Goal: Task Accomplishment & Management: Manage account settings

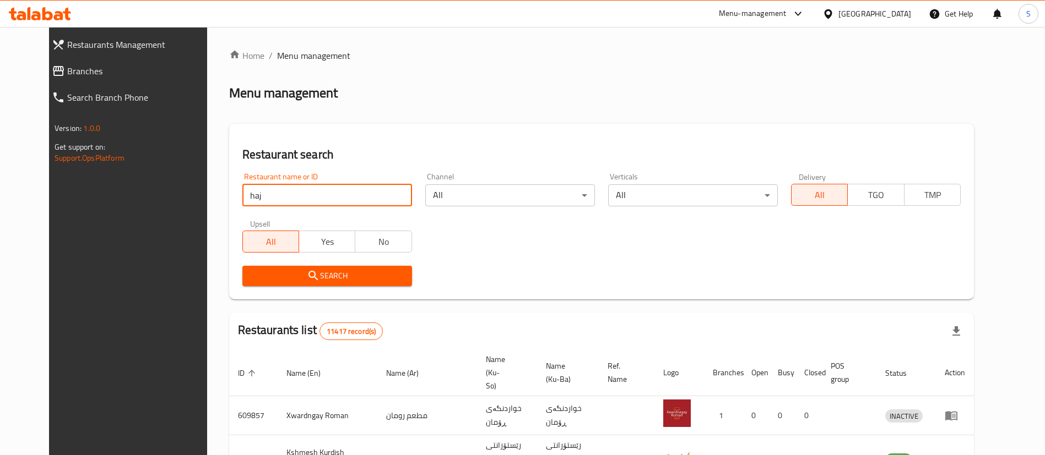
type input "[PERSON_NAME]"
click button "Search" at bounding box center [327, 276] width 170 height 20
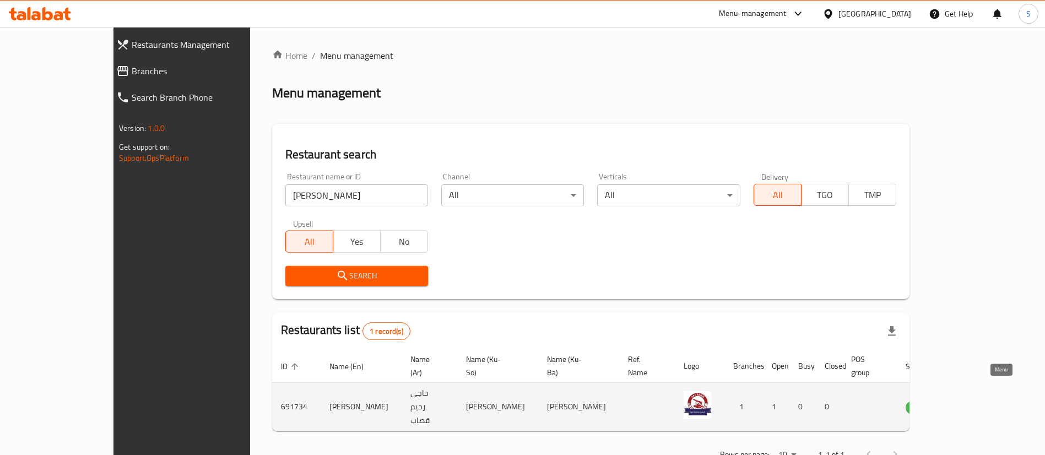
click at [976, 403] on icon "enhanced table" at bounding box center [970, 407] width 12 height 9
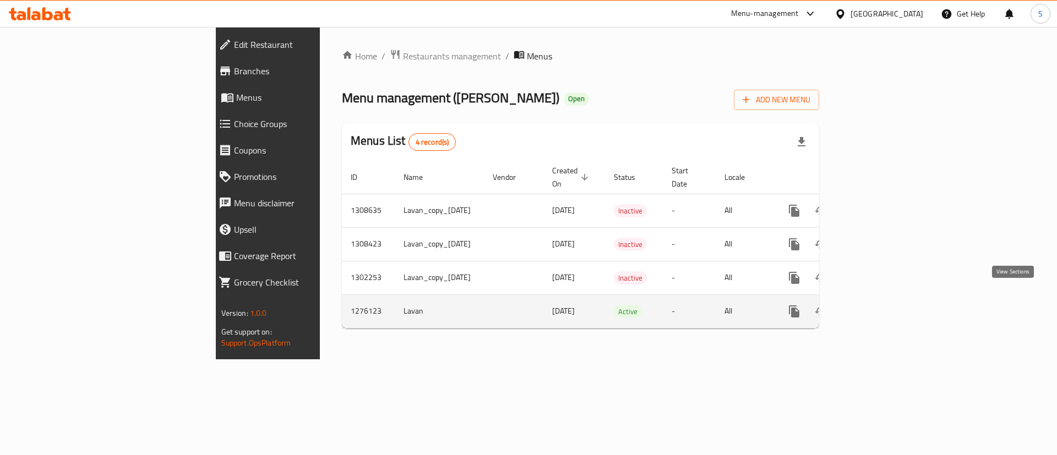
click at [880, 305] on icon "enhanced table" at bounding box center [873, 311] width 13 height 13
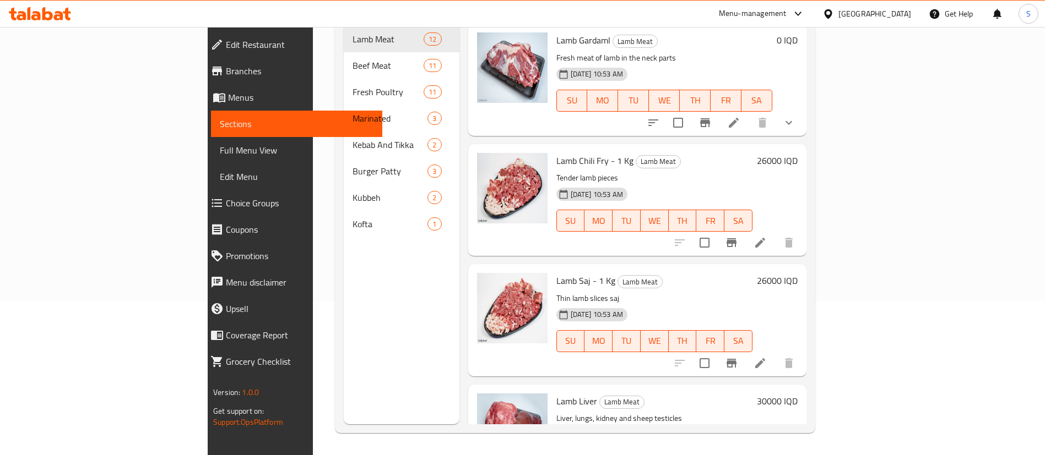
scroll to position [596, 0]
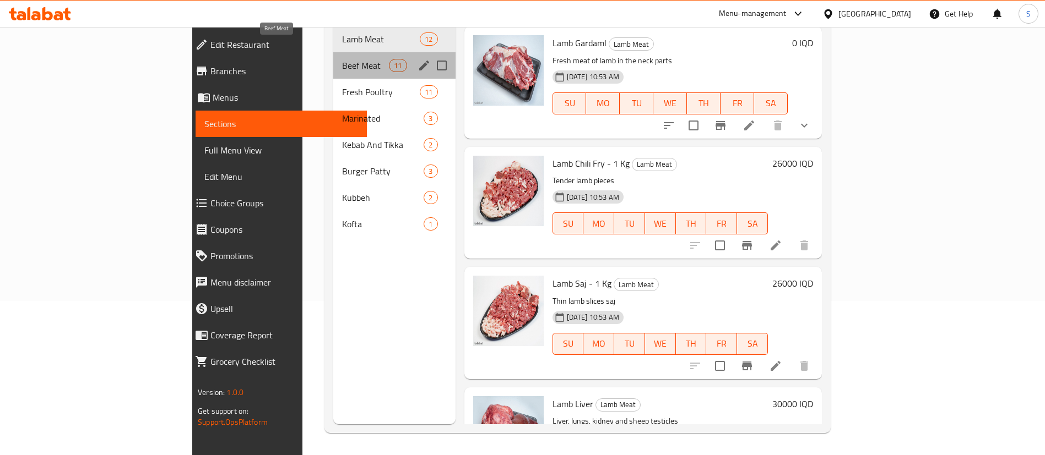
click at [342, 59] on span "Beef Meat" at bounding box center [365, 65] width 47 height 13
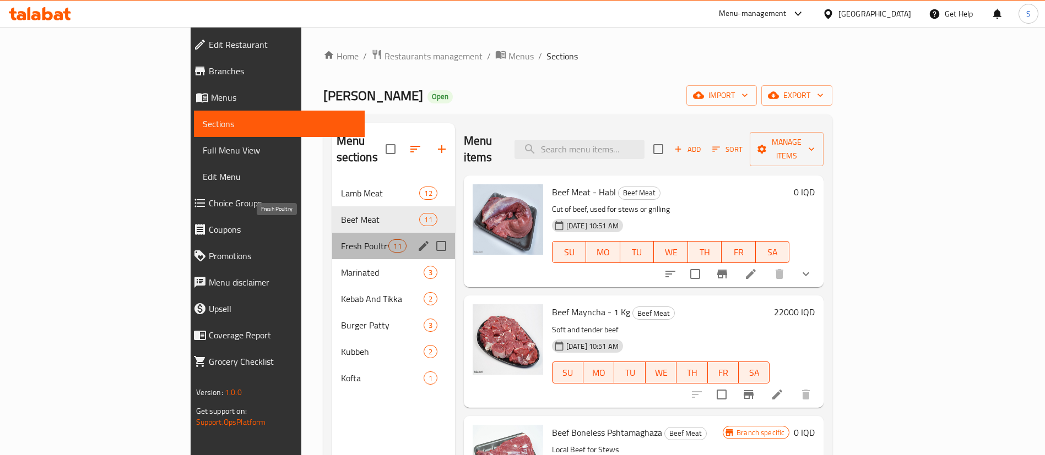
click at [341, 240] on span "Fresh Poultry" at bounding box center [365, 246] width 48 height 13
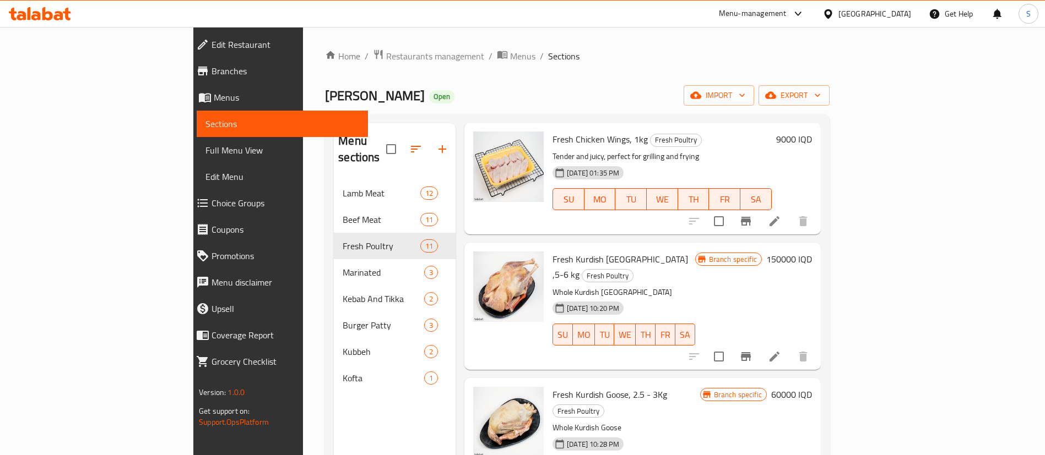
scroll to position [154, 0]
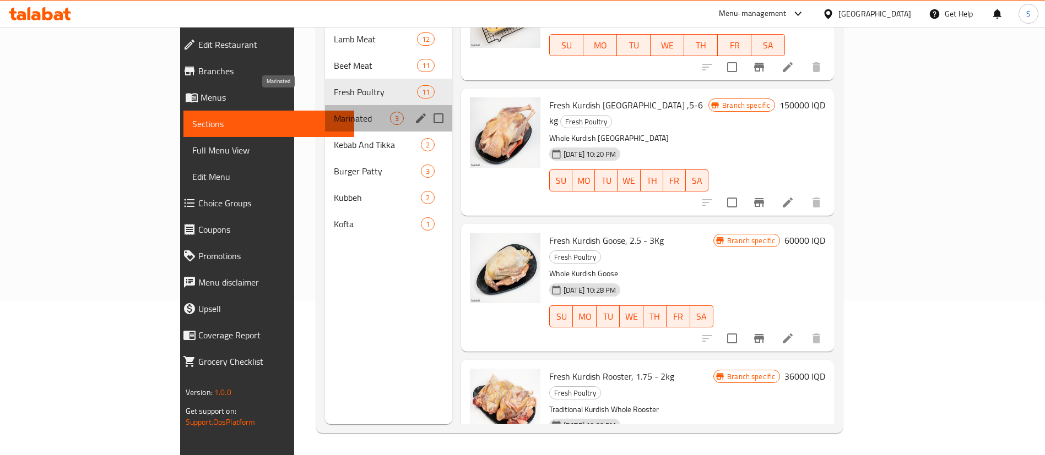
click at [334, 112] on span "Marinated" at bounding box center [362, 118] width 56 height 13
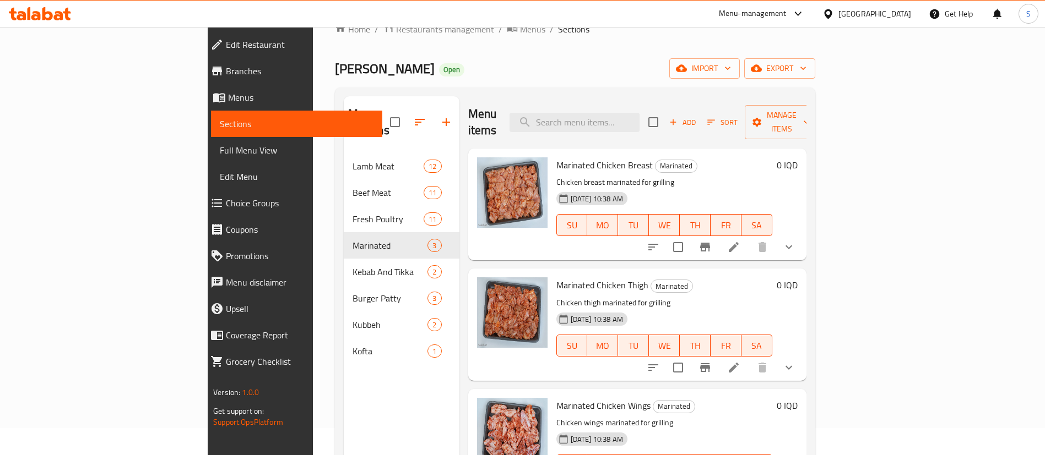
scroll to position [28, 0]
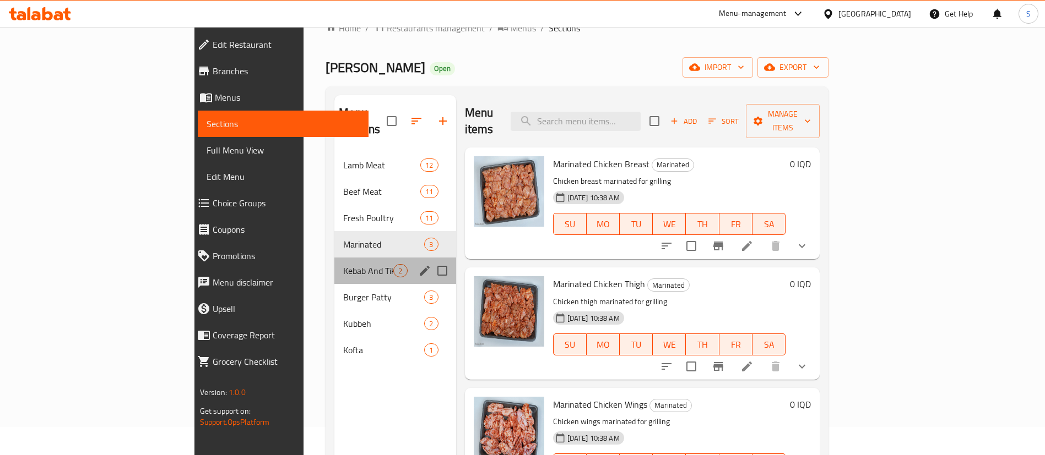
click at [334, 264] on div "Kebab And Tikka 2" at bounding box center [394, 271] width 121 height 26
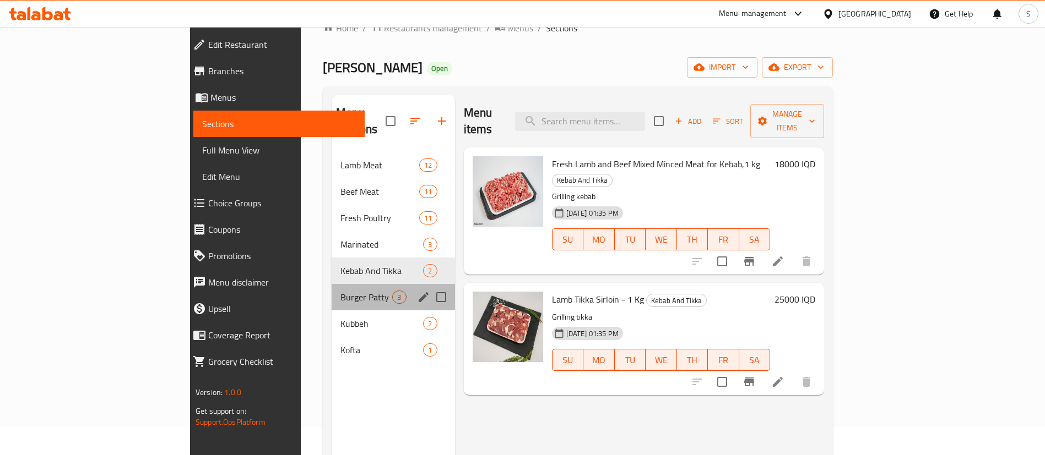
click at [331, 289] on div "[PERSON_NAME] 3" at bounding box center [392, 297] width 123 height 26
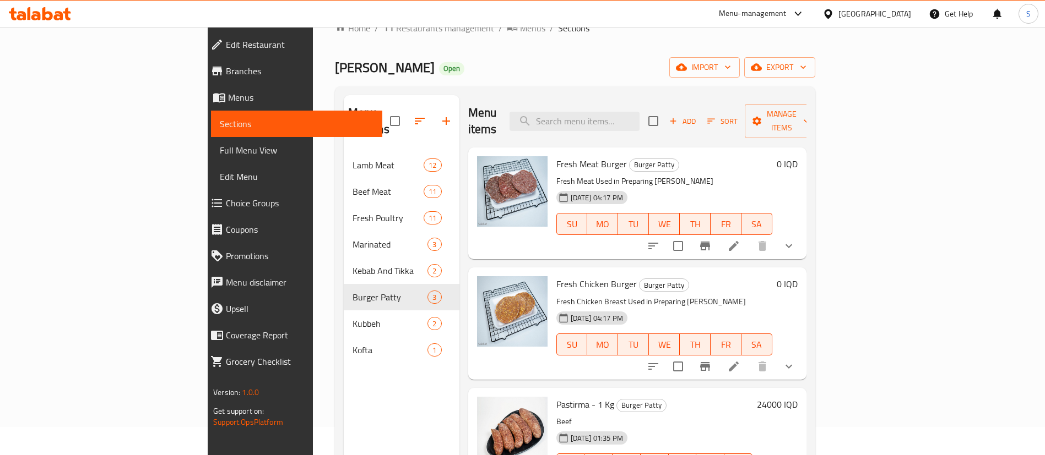
scroll to position [154, 0]
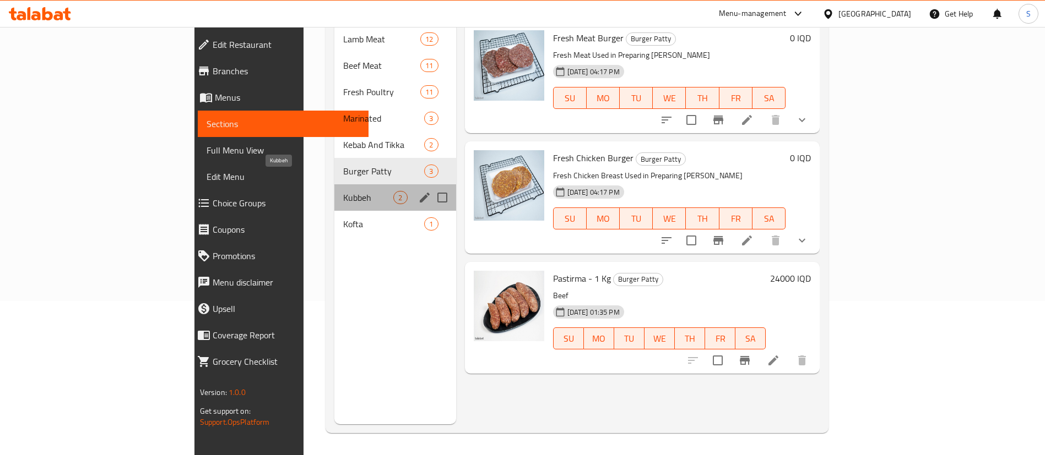
click at [343, 191] on span "Kubbeh" at bounding box center [368, 197] width 50 height 13
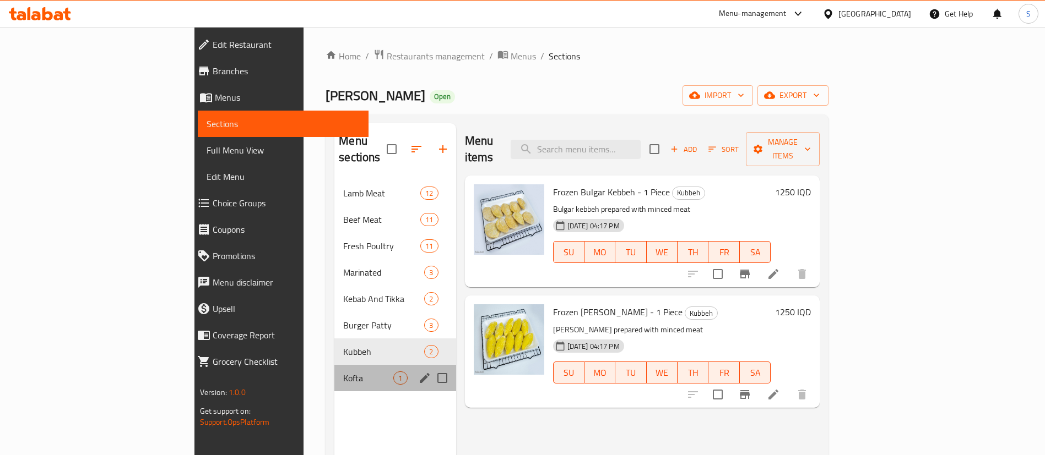
click at [334, 373] on div "Kofta 1" at bounding box center [394, 378] width 121 height 26
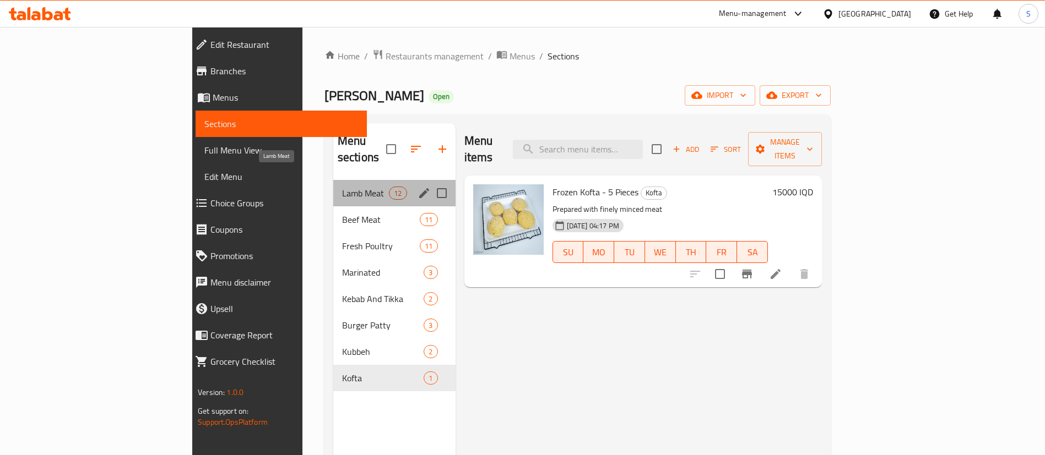
click at [342, 187] on span "Lamb Meat" at bounding box center [365, 193] width 47 height 13
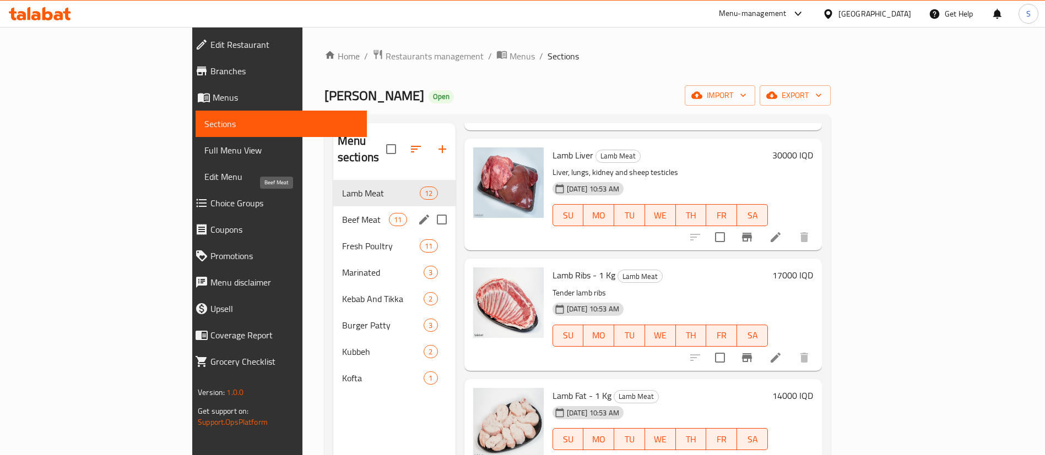
click at [342, 213] on span "Beef Meat" at bounding box center [365, 219] width 47 height 13
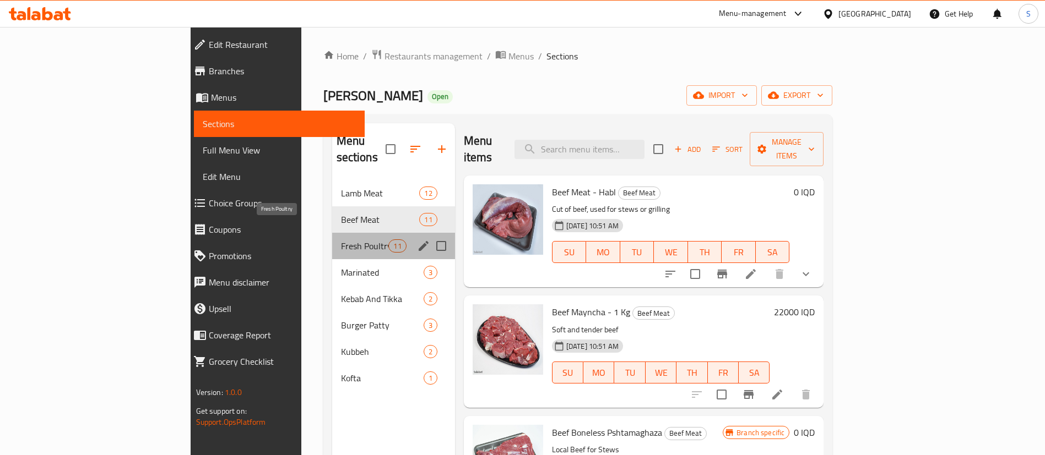
click at [341, 240] on span "Fresh Poultry" at bounding box center [365, 246] width 48 height 13
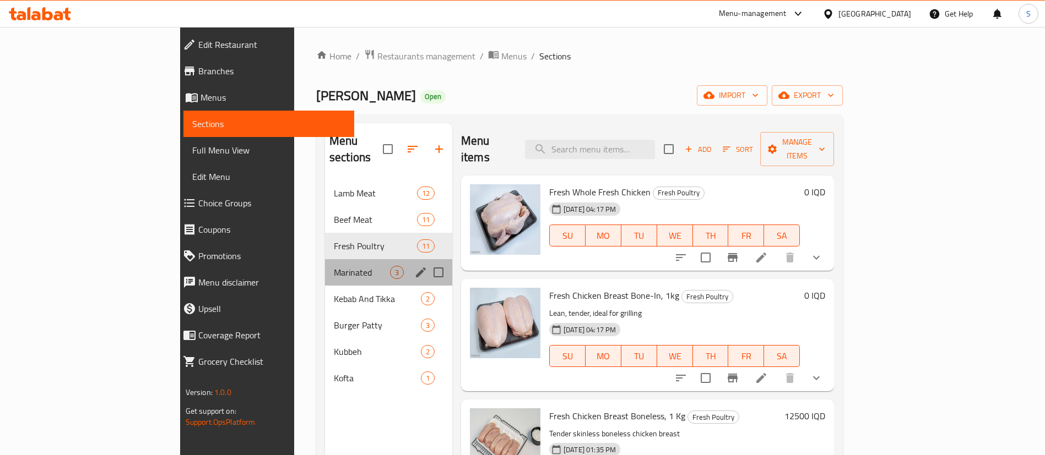
click at [325, 259] on div "Marinated 3" at bounding box center [388, 272] width 127 height 26
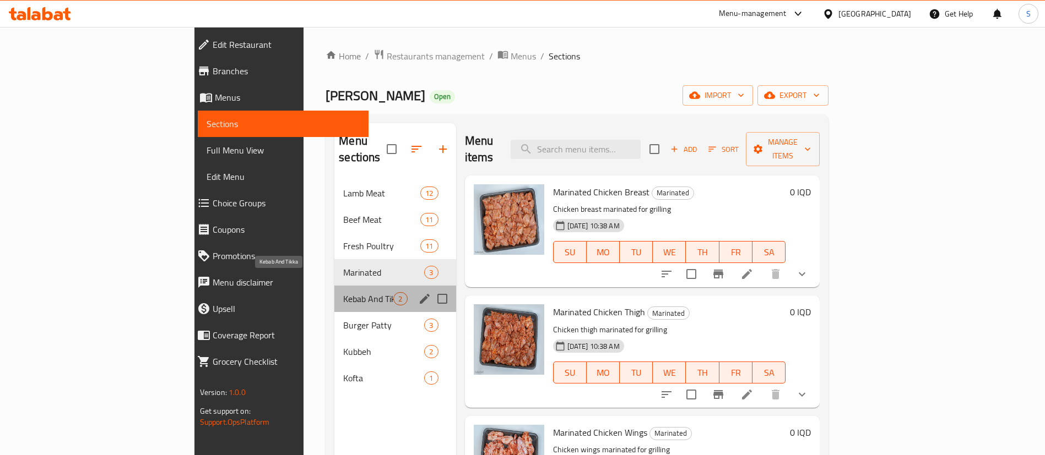
click at [343, 292] on span "Kebab And Tikka" at bounding box center [368, 298] width 50 height 13
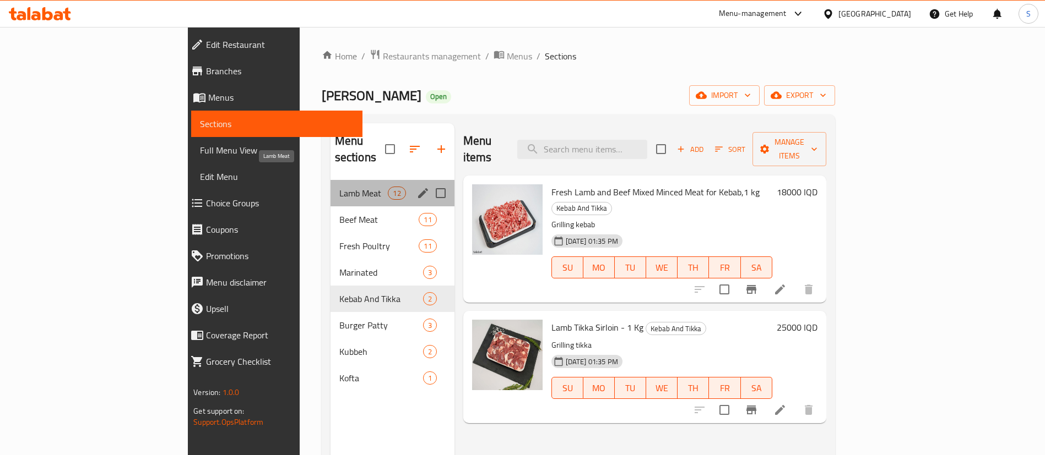
click at [339, 187] on span "Lamb Meat" at bounding box center [363, 193] width 49 height 13
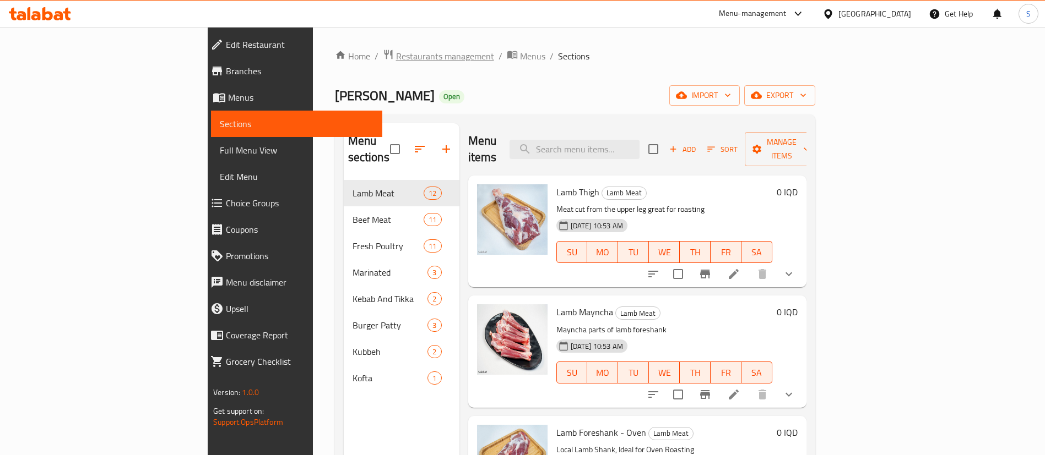
click at [396, 55] on span "Restaurants management" at bounding box center [445, 56] width 98 height 13
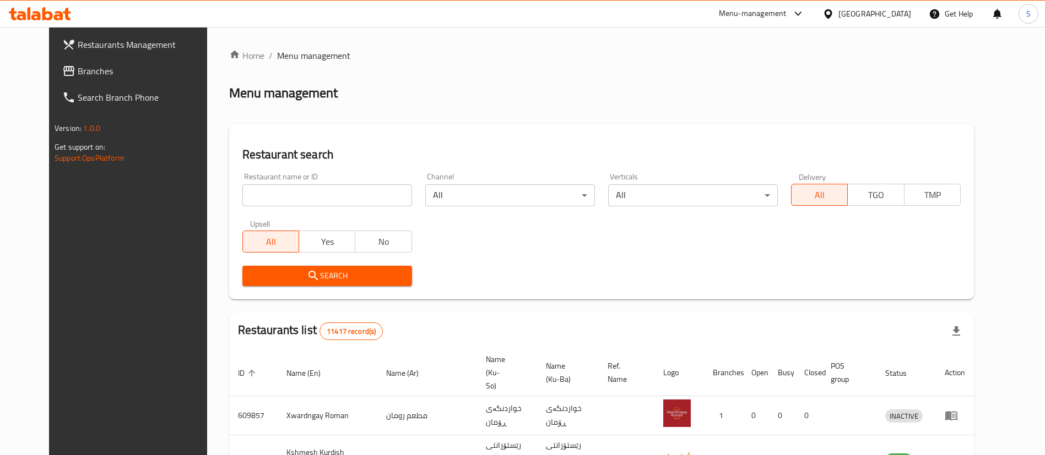
click at [369, 181] on div "Restaurant name or ID Restaurant name or ID" at bounding box center [327, 190] width 170 height 34
click at [368, 197] on input "search" at bounding box center [327, 195] width 170 height 22
type input "yasin qa"
click at [323, 284] on button "Search" at bounding box center [327, 276] width 170 height 20
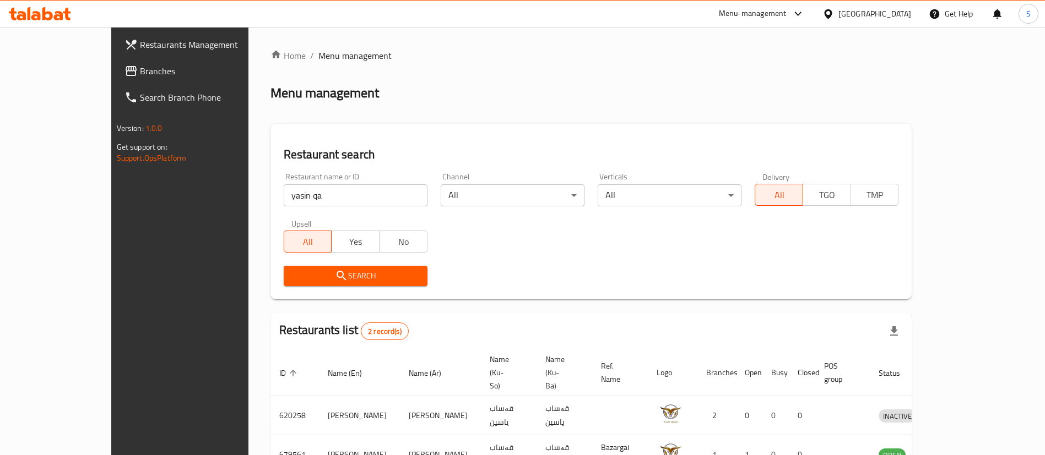
scroll to position [53, 0]
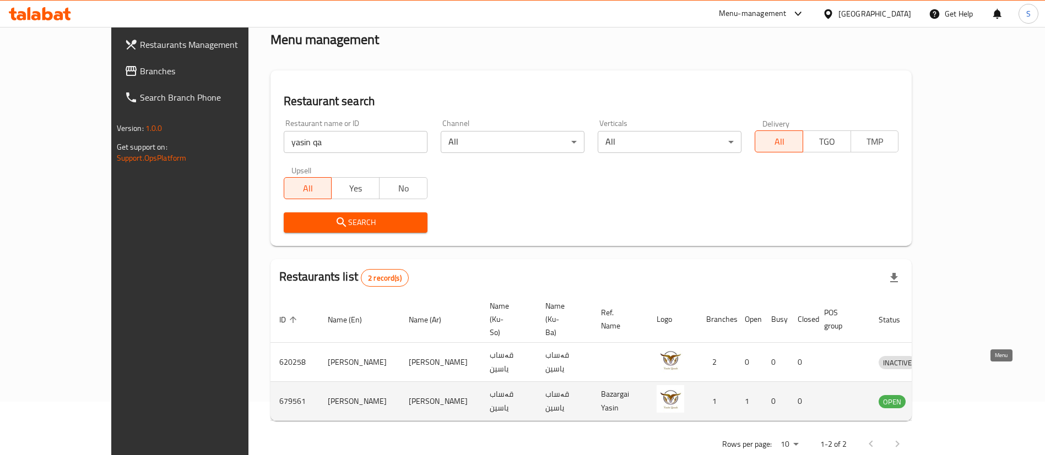
click at [950, 398] on icon "enhanced table" at bounding box center [944, 402] width 12 height 9
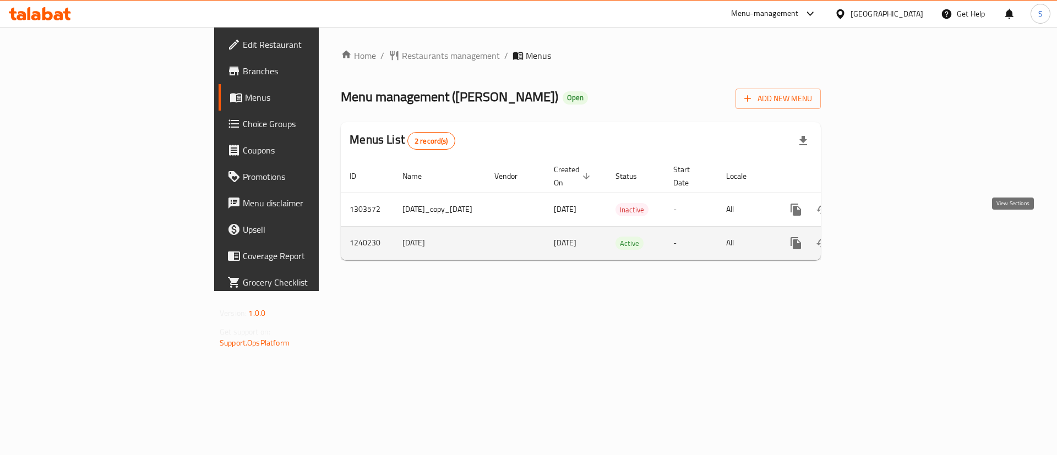
click at [882, 237] on icon "enhanced table" at bounding box center [875, 243] width 13 height 13
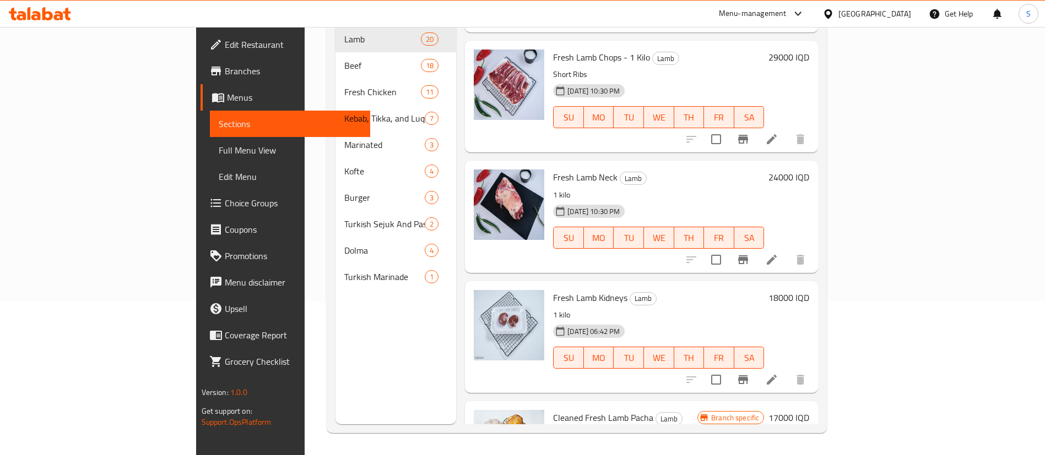
scroll to position [1978, 0]
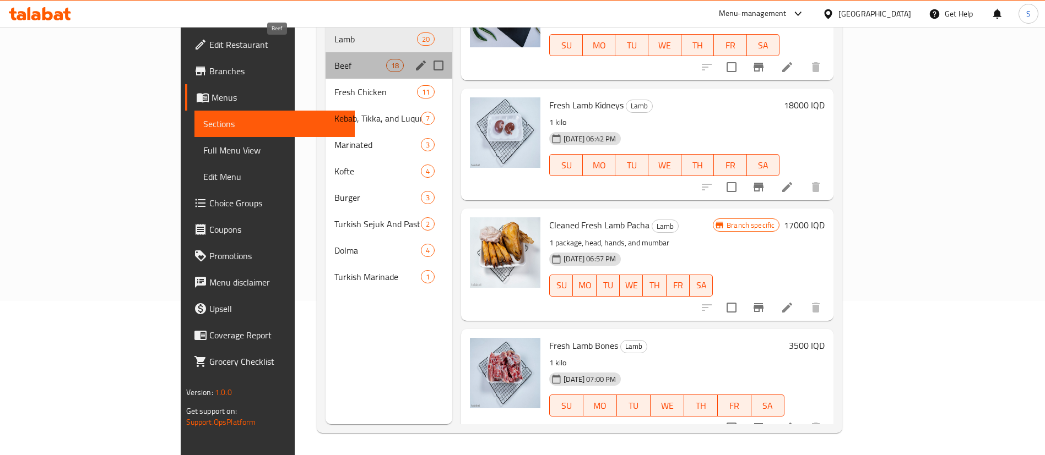
click at [334, 59] on span "Beef" at bounding box center [360, 65] width 52 height 13
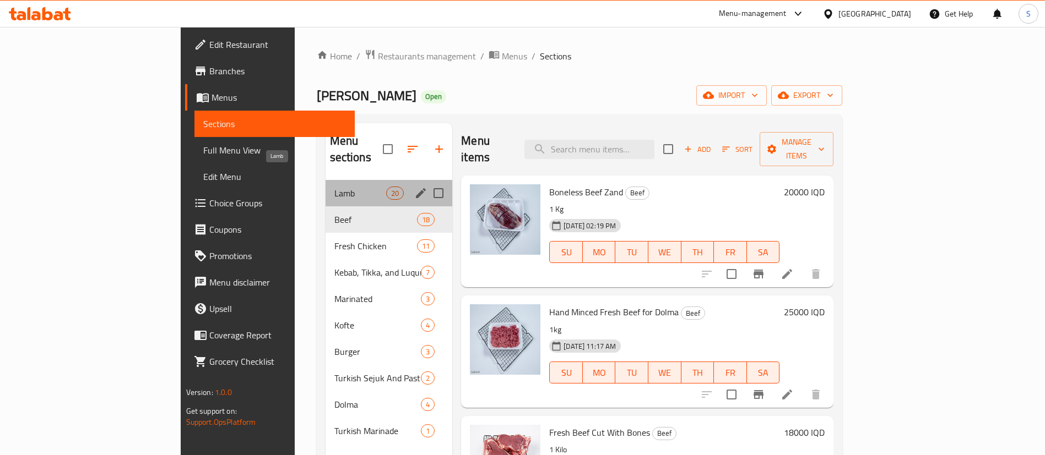
click at [334, 187] on span "Lamb" at bounding box center [360, 193] width 52 height 13
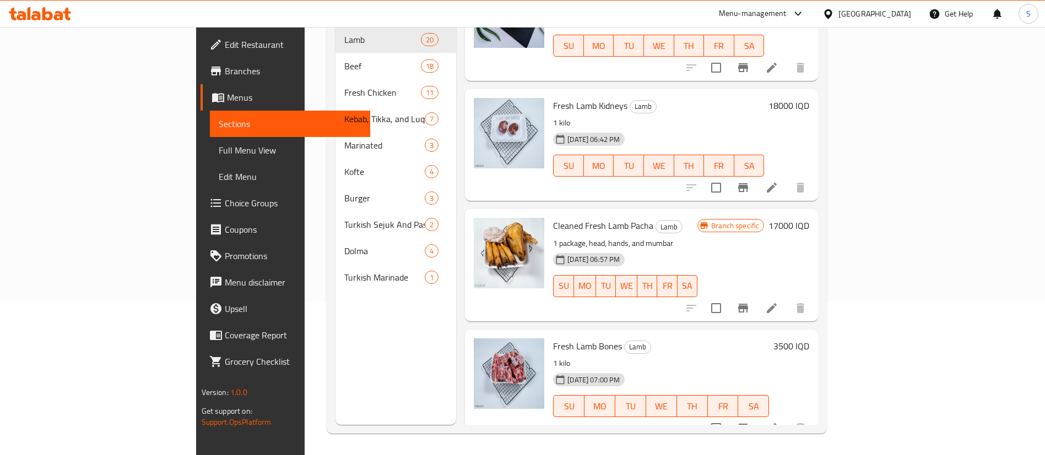
scroll to position [154, 0]
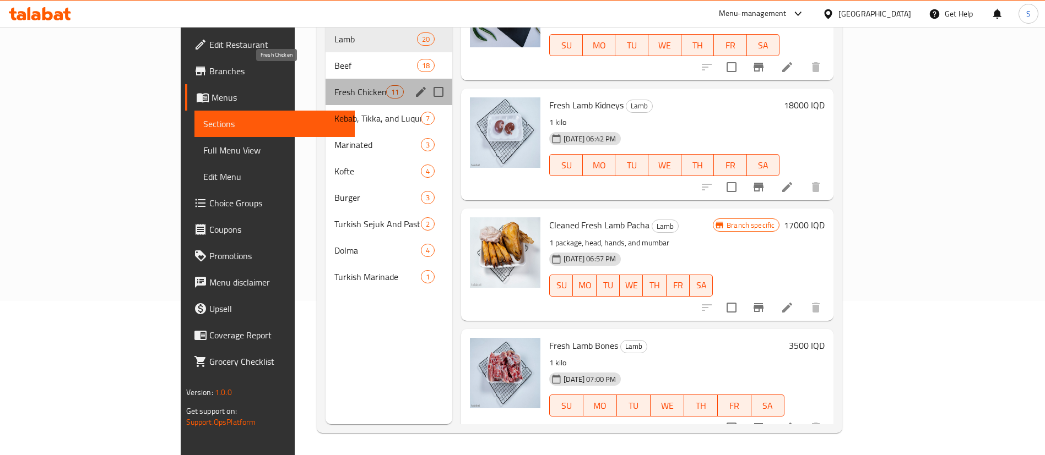
click at [334, 85] on span "Fresh Chicken" at bounding box center [360, 91] width 52 height 13
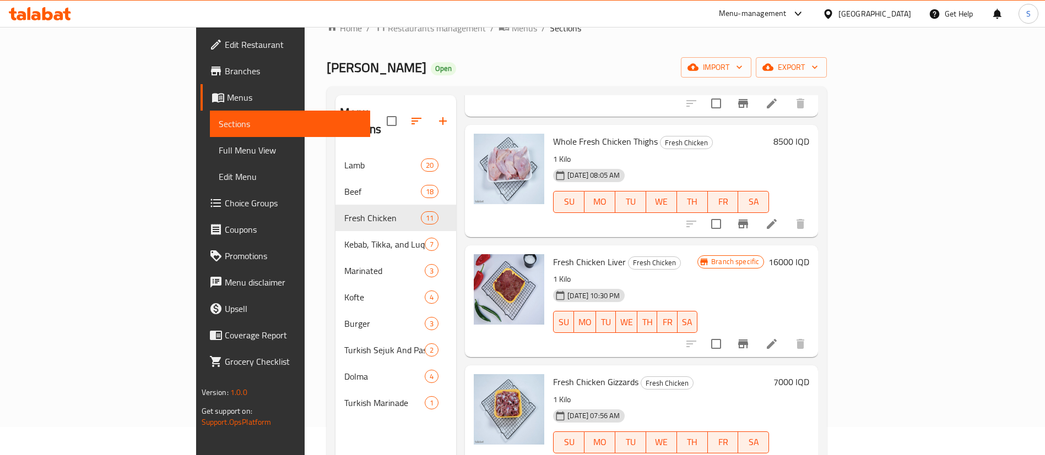
scroll to position [154, 0]
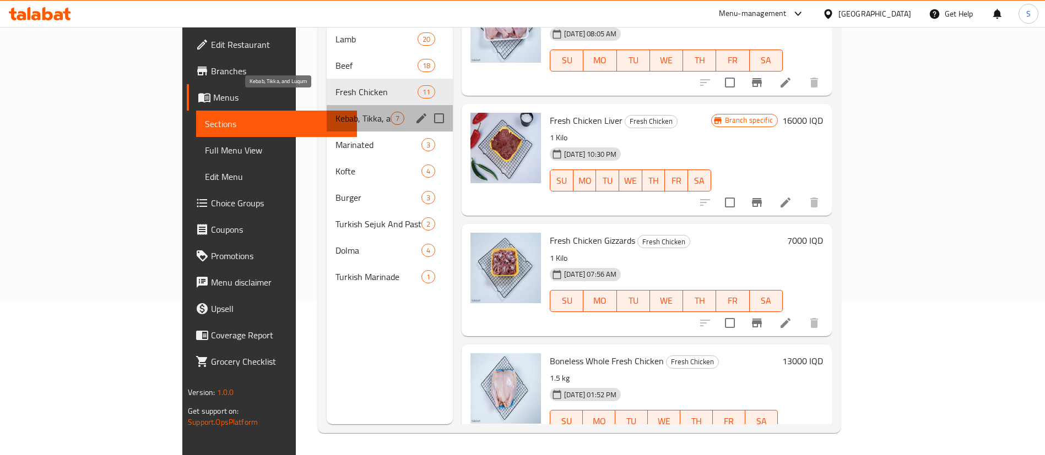
click at [335, 112] on span "Kebab, Tikka, and Luqum" at bounding box center [362, 118] width 55 height 13
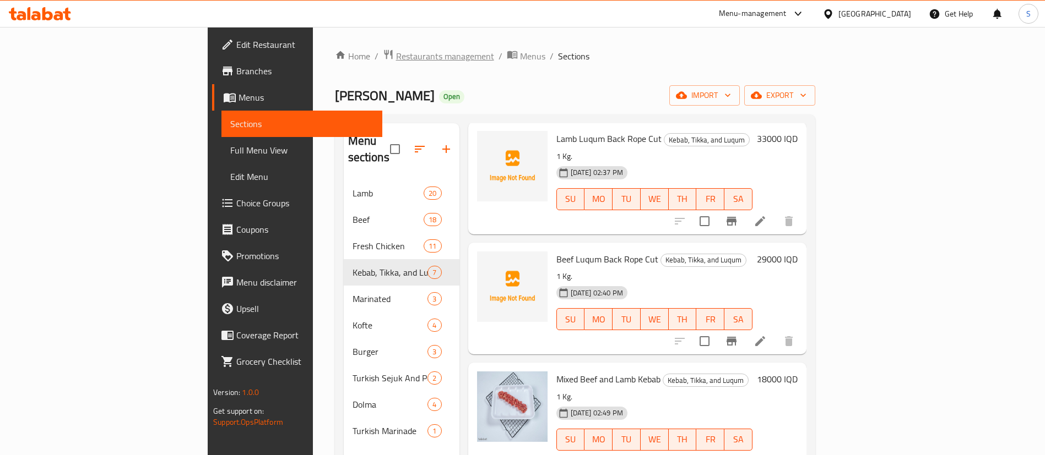
click at [396, 60] on span "Restaurants management" at bounding box center [445, 56] width 98 height 13
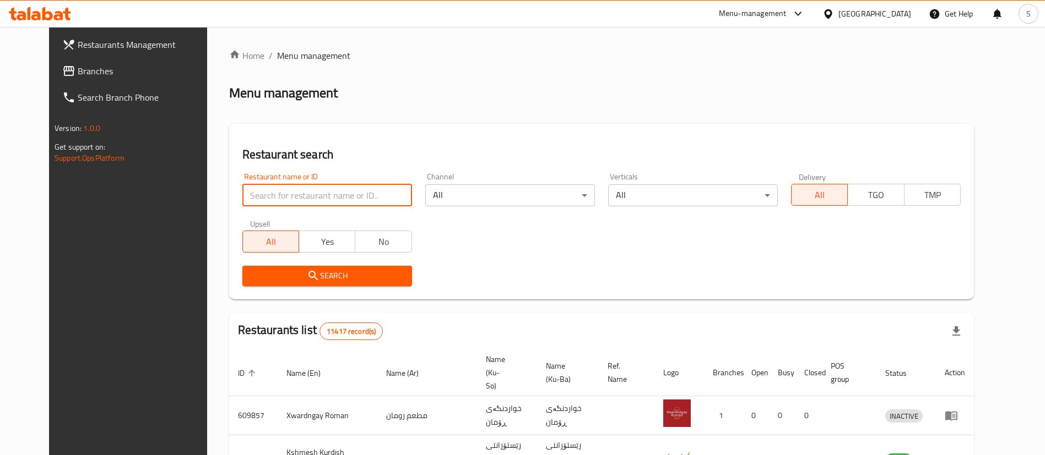
click at [311, 198] on input "search" at bounding box center [327, 195] width 170 height 22
type input "sarwaran"
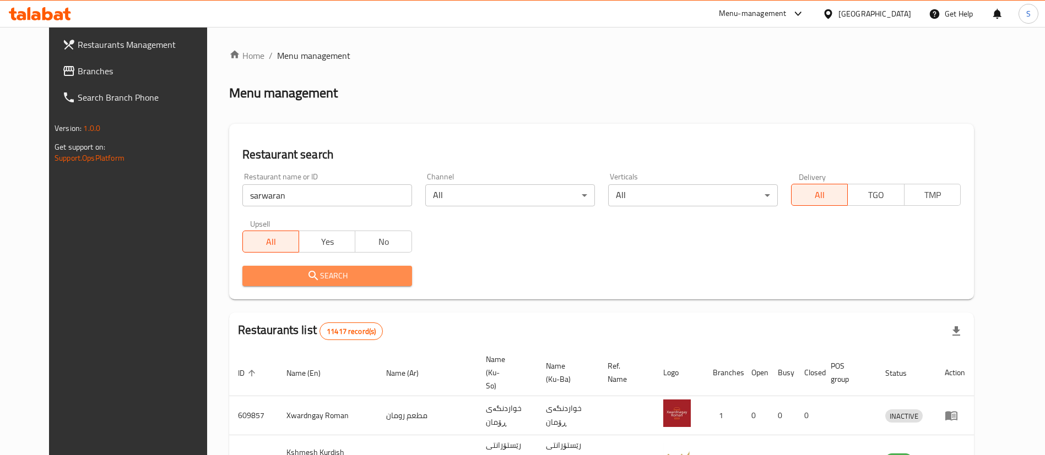
click at [309, 274] on span "Search" at bounding box center [327, 276] width 152 height 14
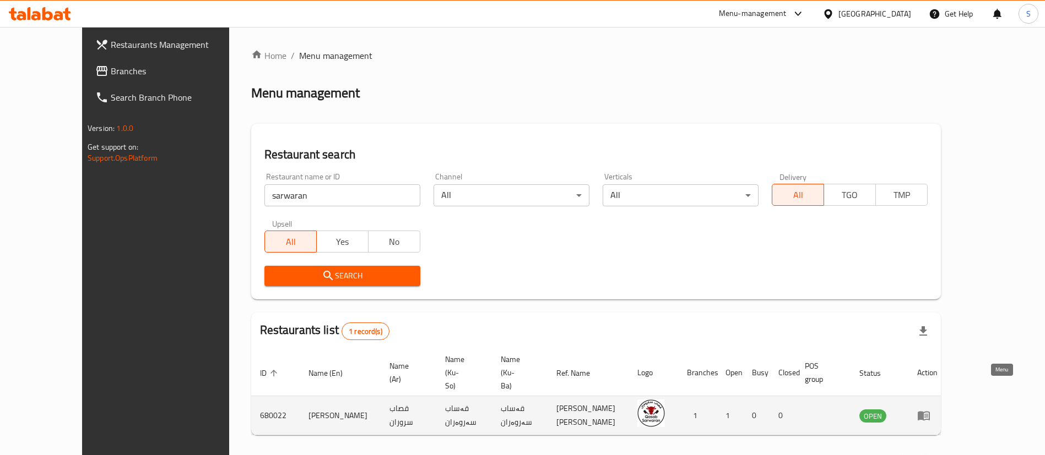
click at [930, 409] on icon "enhanced table" at bounding box center [923, 415] width 13 height 13
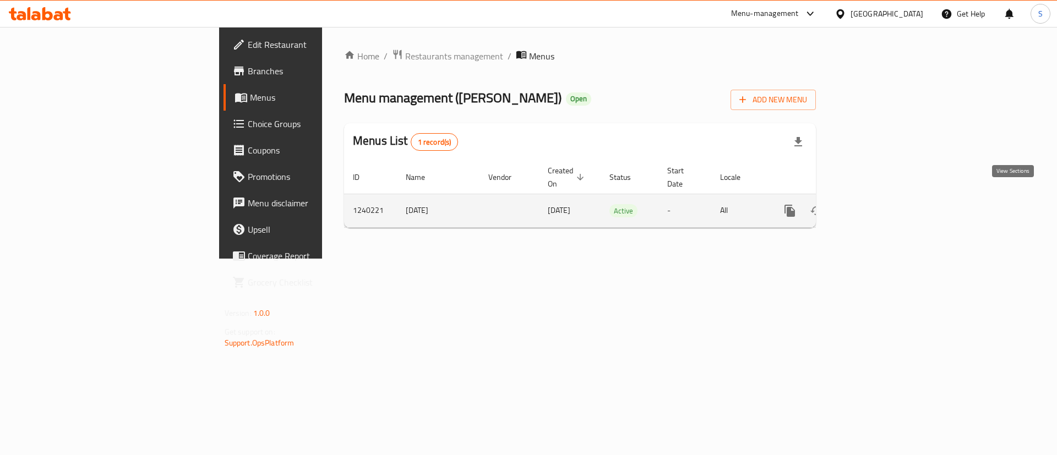
click at [883, 208] on link "enhanced table" at bounding box center [869, 211] width 26 height 26
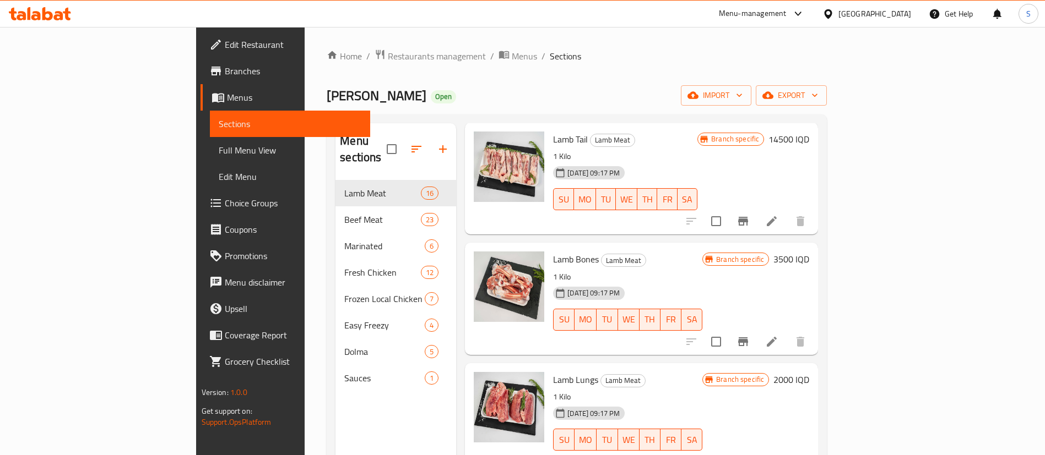
scroll to position [154, 0]
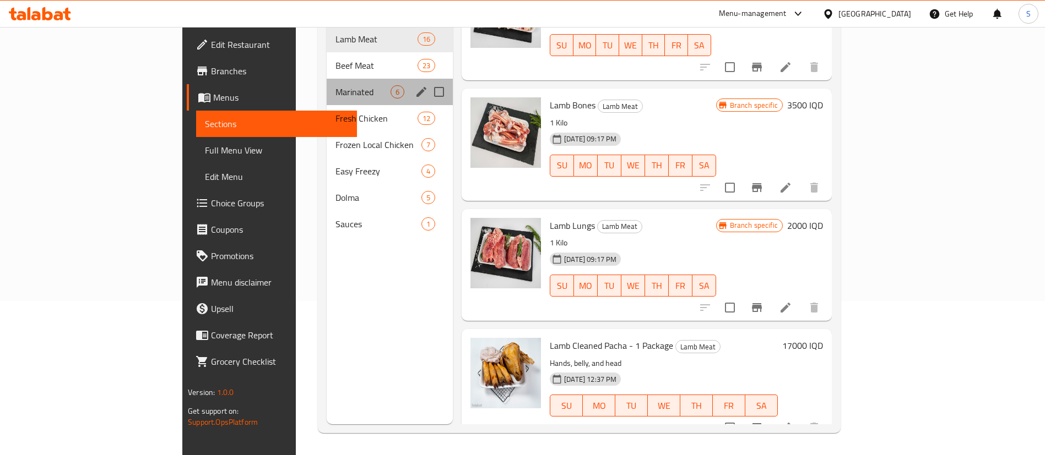
click at [327, 79] on div "Marinated 6" at bounding box center [390, 92] width 126 height 26
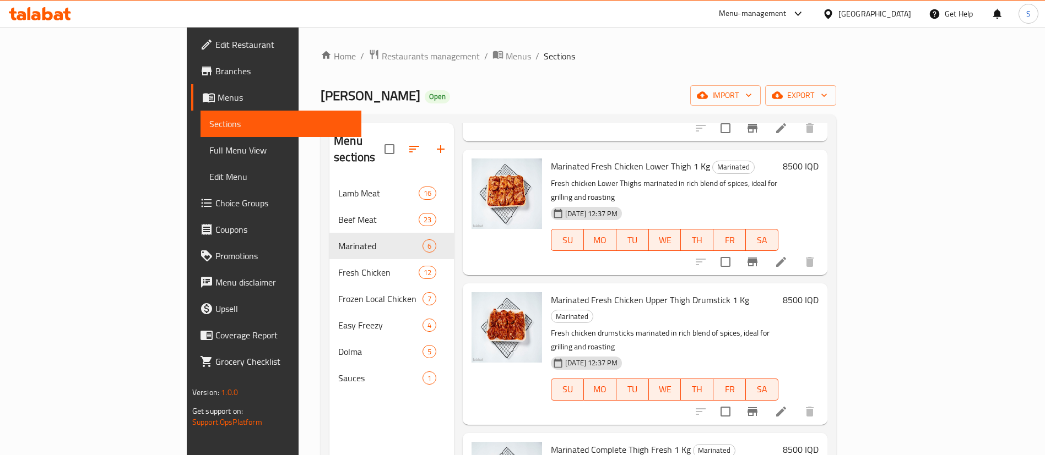
scroll to position [154, 0]
